Goal: Navigation & Orientation: Find specific page/section

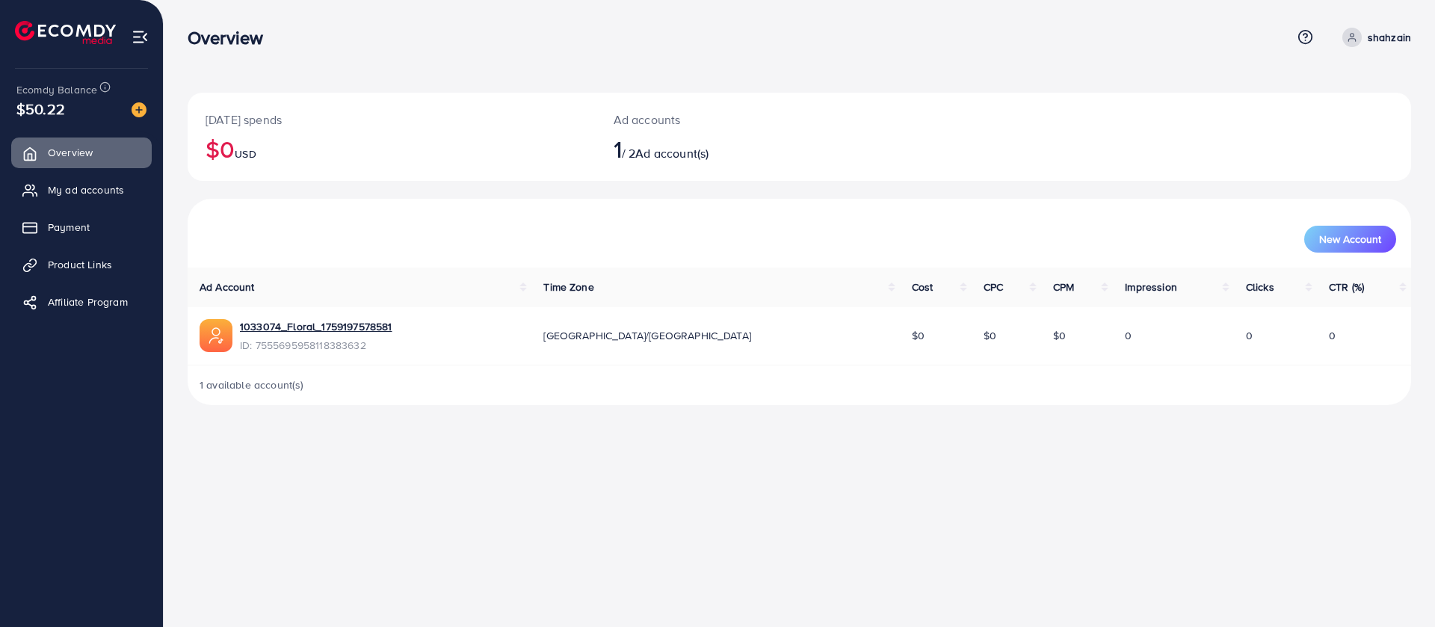
click at [67, 221] on span "Payment" at bounding box center [69, 227] width 42 height 15
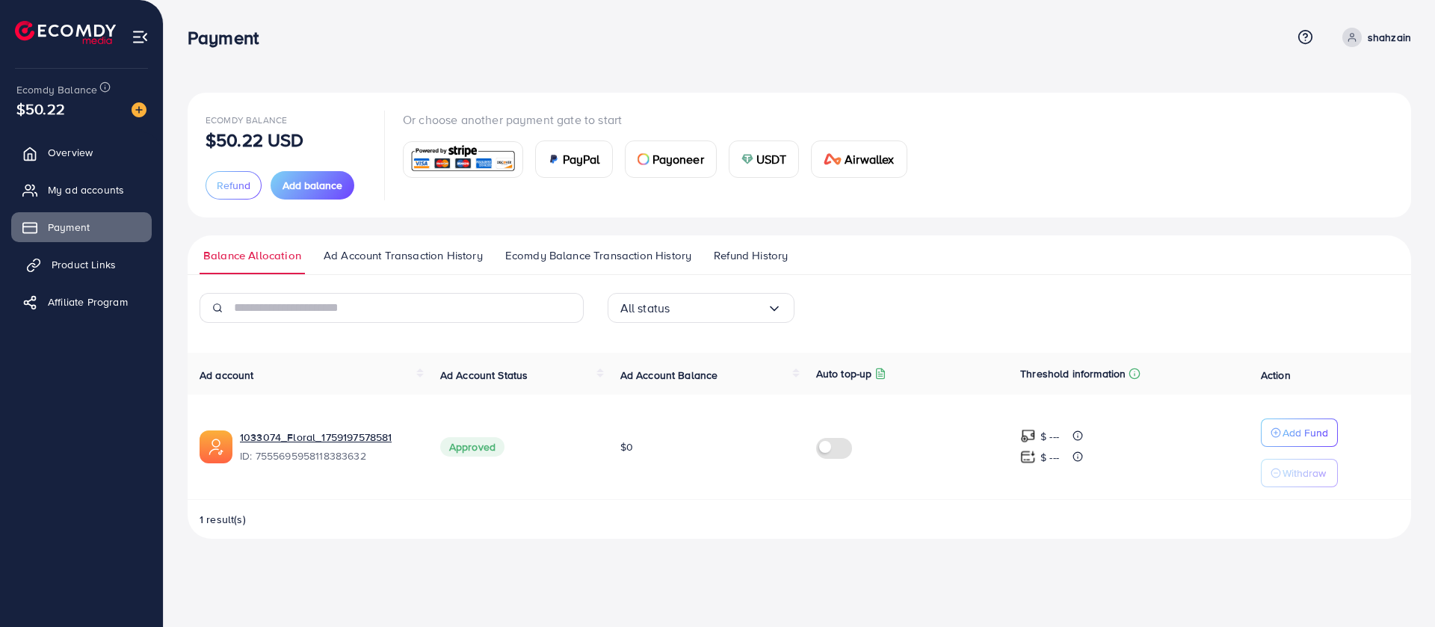
click at [102, 263] on span "Product Links" at bounding box center [84, 264] width 64 height 15
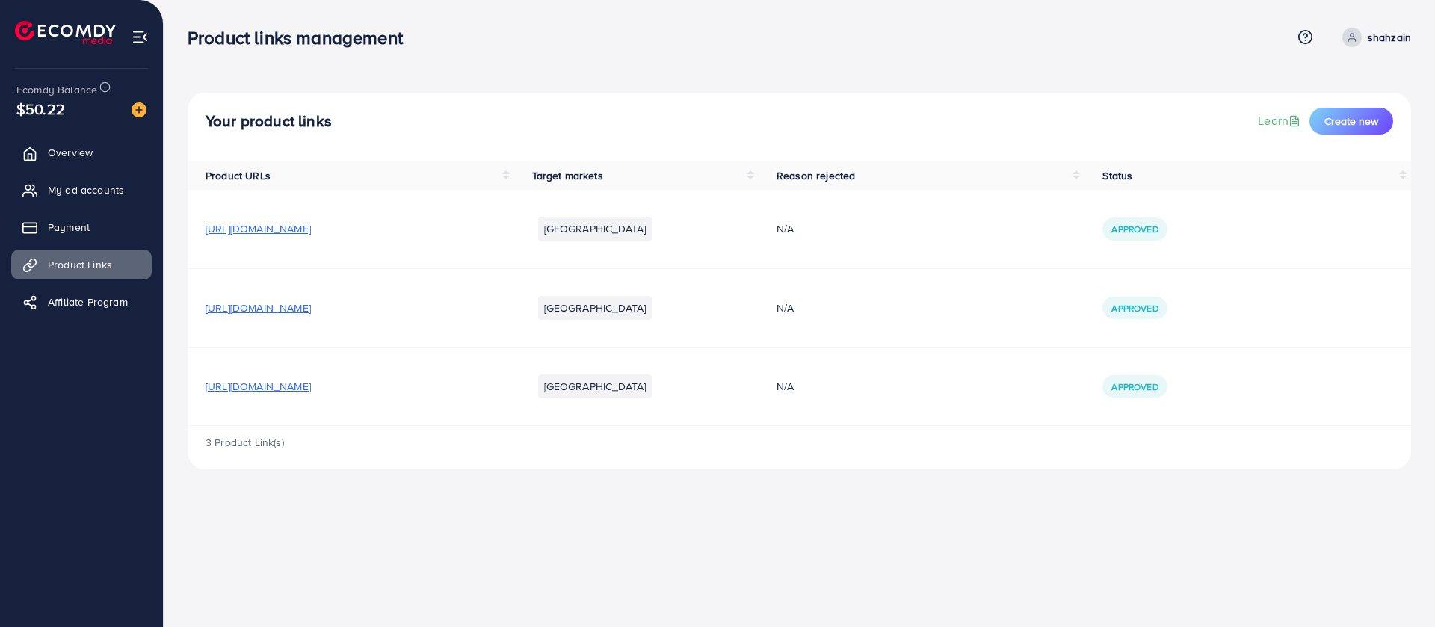
drag, startPoint x: 463, startPoint y: 309, endPoint x: 384, endPoint y: 314, distance: 78.7
click at [311, 314] on span "[URL][DOMAIN_NAME]" at bounding box center [258, 308] width 105 height 15
click at [311, 392] on span "[URL][DOMAIN_NAME]" at bounding box center [258, 386] width 105 height 15
click at [112, 157] on link "Overview" at bounding box center [81, 153] width 141 height 30
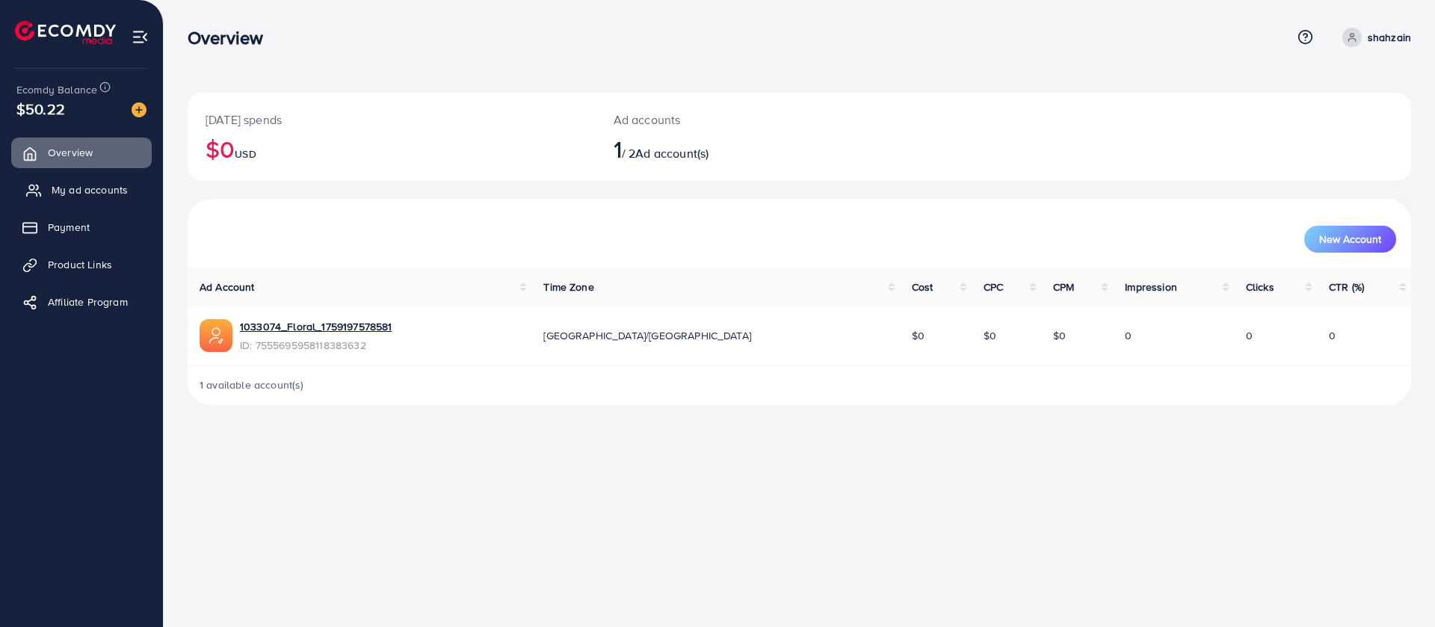
click at [91, 196] on span "My ad accounts" at bounding box center [90, 189] width 76 height 15
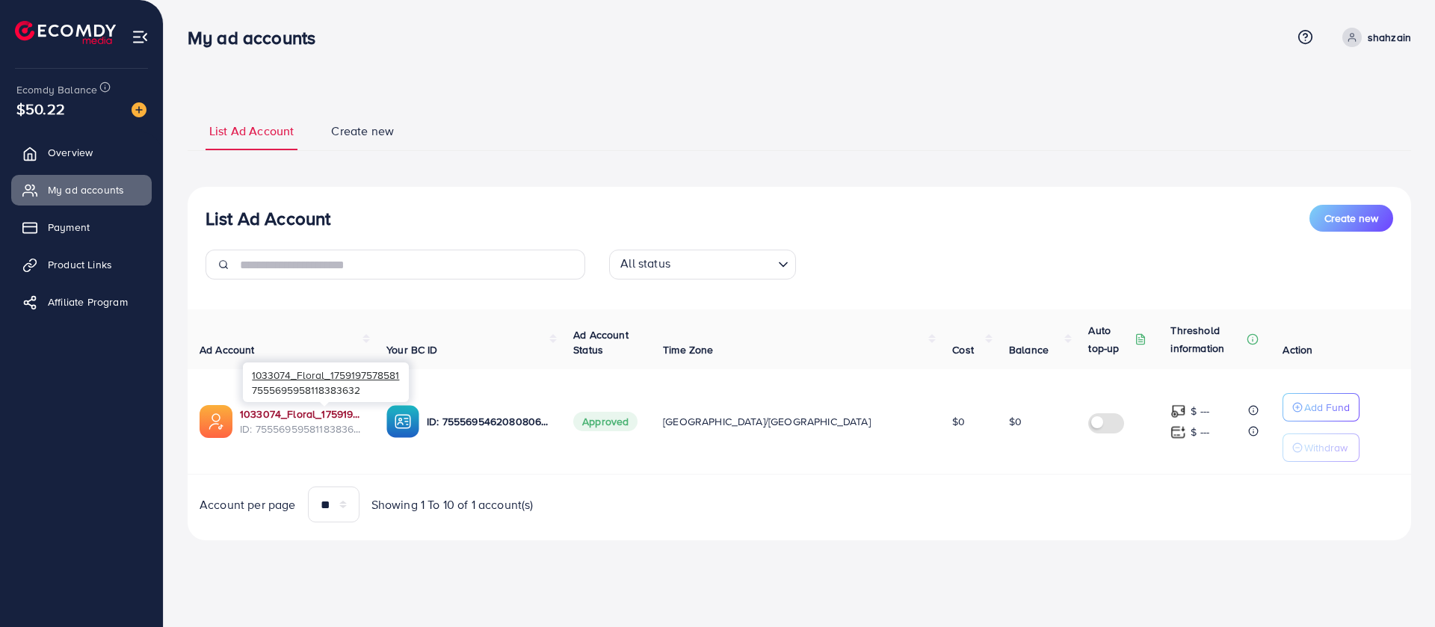
click at [321, 412] on link "1033074_Floral_1759197578581" at bounding box center [301, 414] width 123 height 15
click at [1354, 42] on icon at bounding box center [1352, 37] width 10 height 10
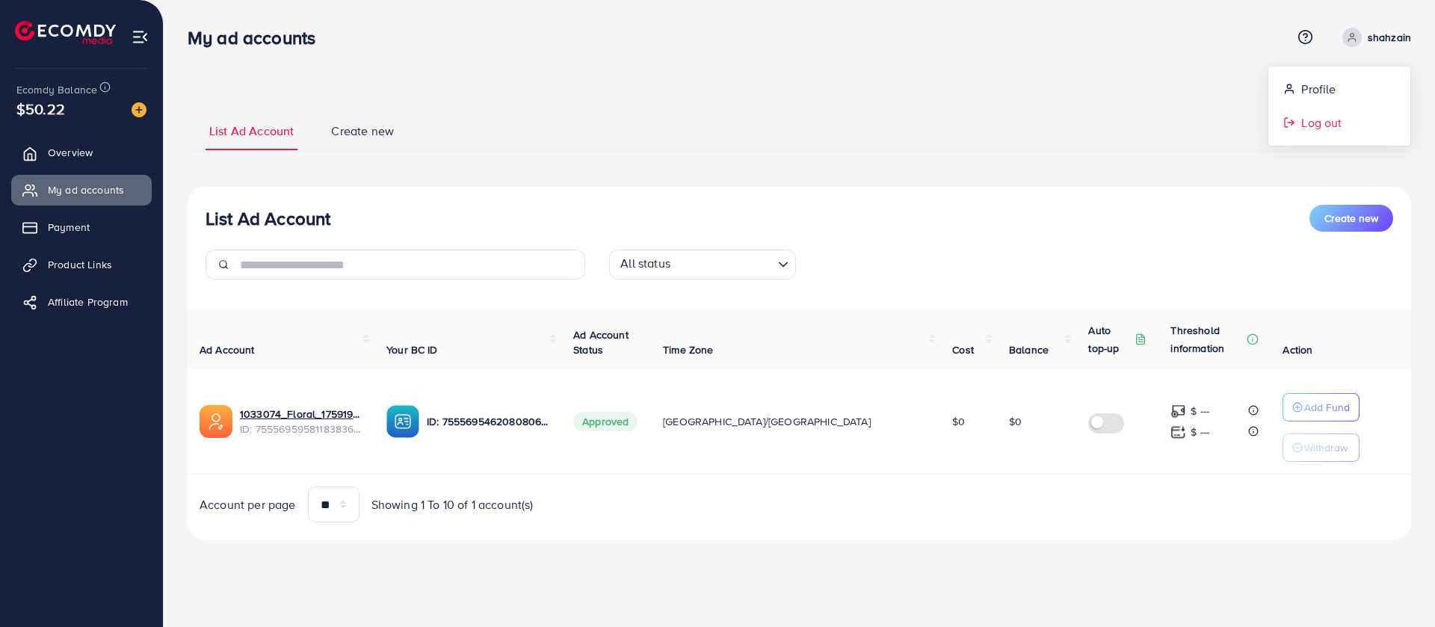
click at [1329, 123] on span "Log out" at bounding box center [1321, 123] width 40 height 18
